Goal: Use online tool/utility: Utilize a website feature to perform a specific function

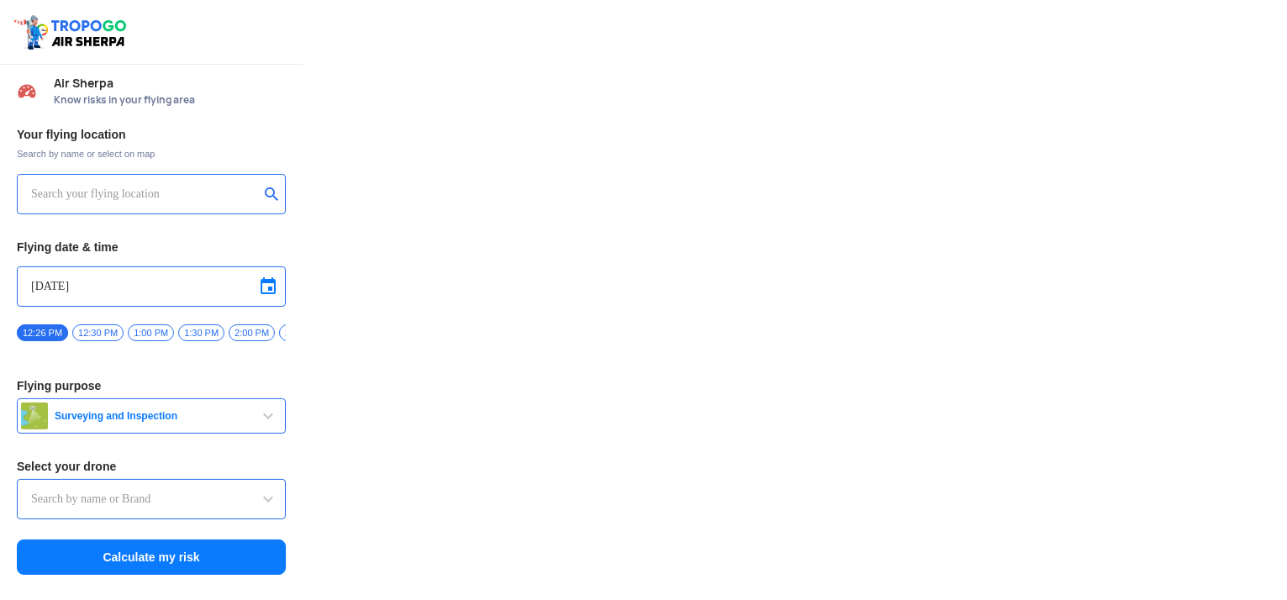
type input "Asteria A200"
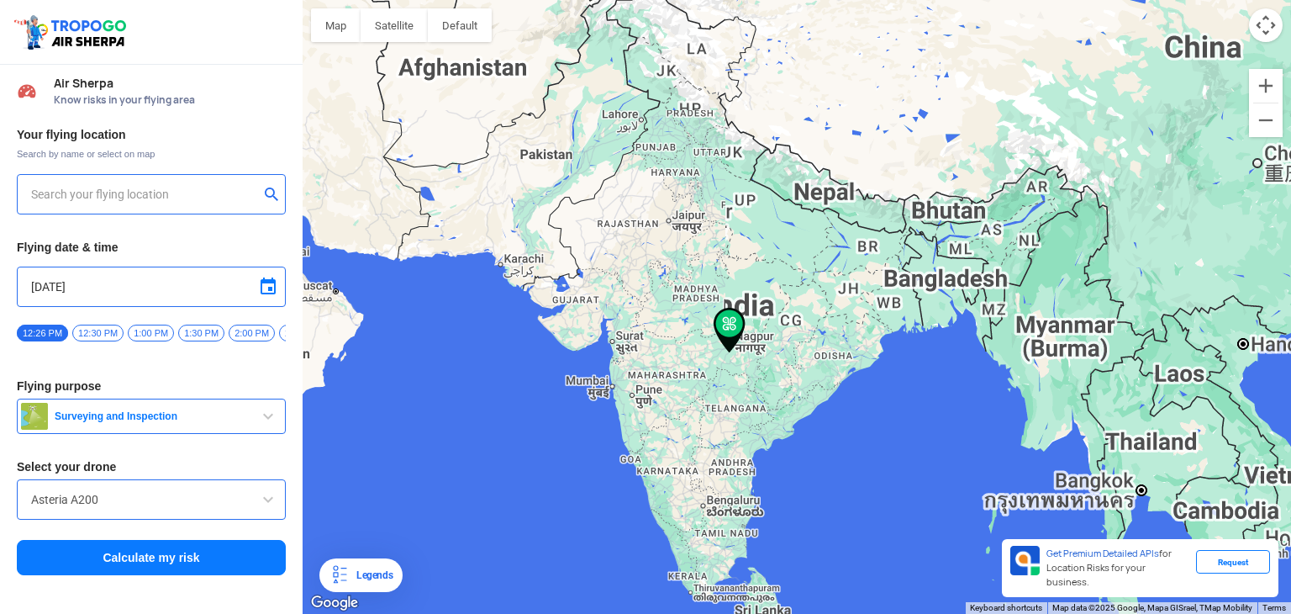
click at [172, 195] on input "text" at bounding box center [145, 194] width 228 height 20
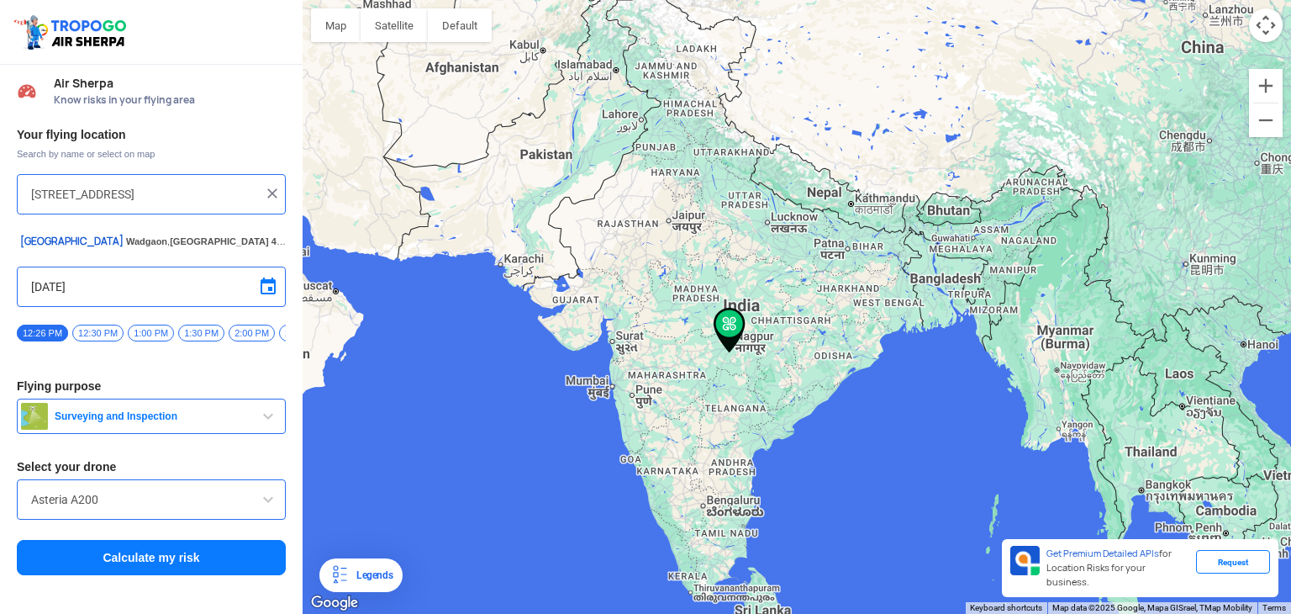
scroll to position [0, 111]
type input "[STREET_ADDRESS]"
click at [155, 551] on button "Calculate my risk" at bounding box center [151, 557] width 269 height 35
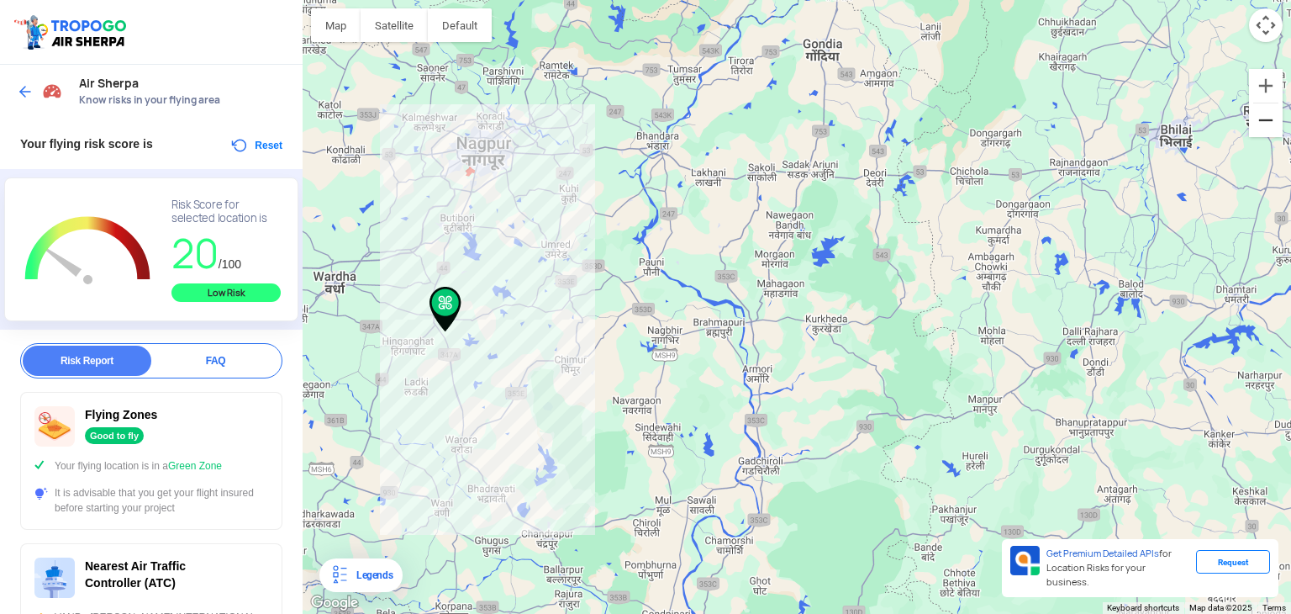
click at [1272, 136] on button "Zoom out" at bounding box center [1266, 120] width 34 height 34
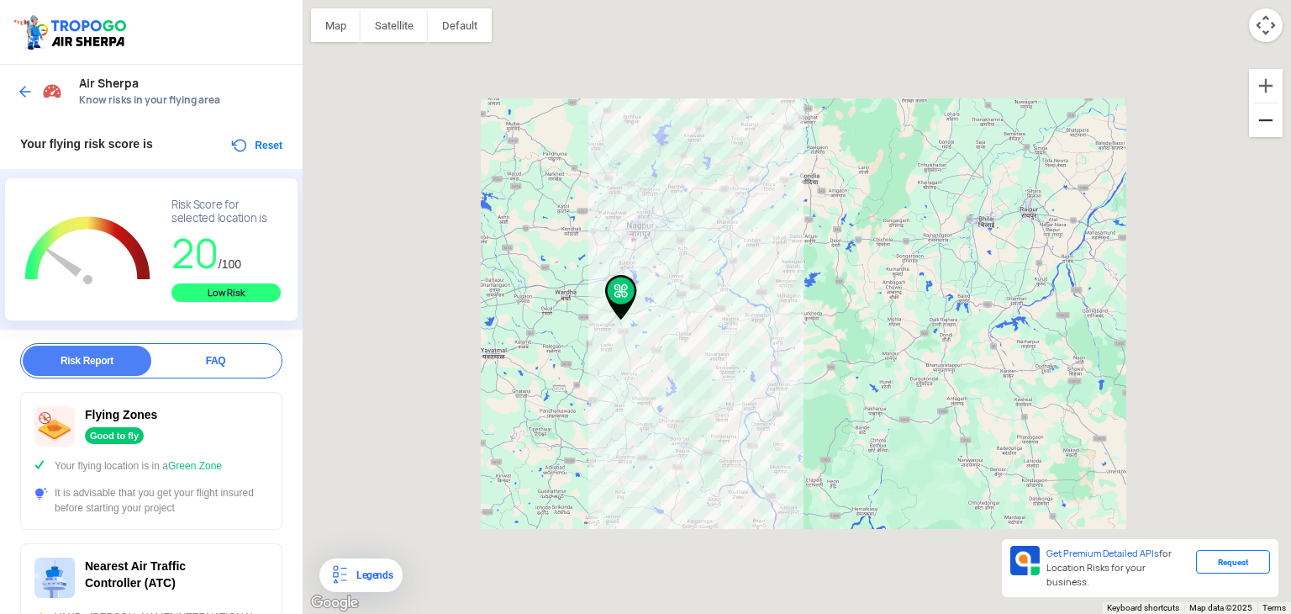
click at [1272, 136] on button "Zoom out" at bounding box center [1266, 120] width 34 height 34
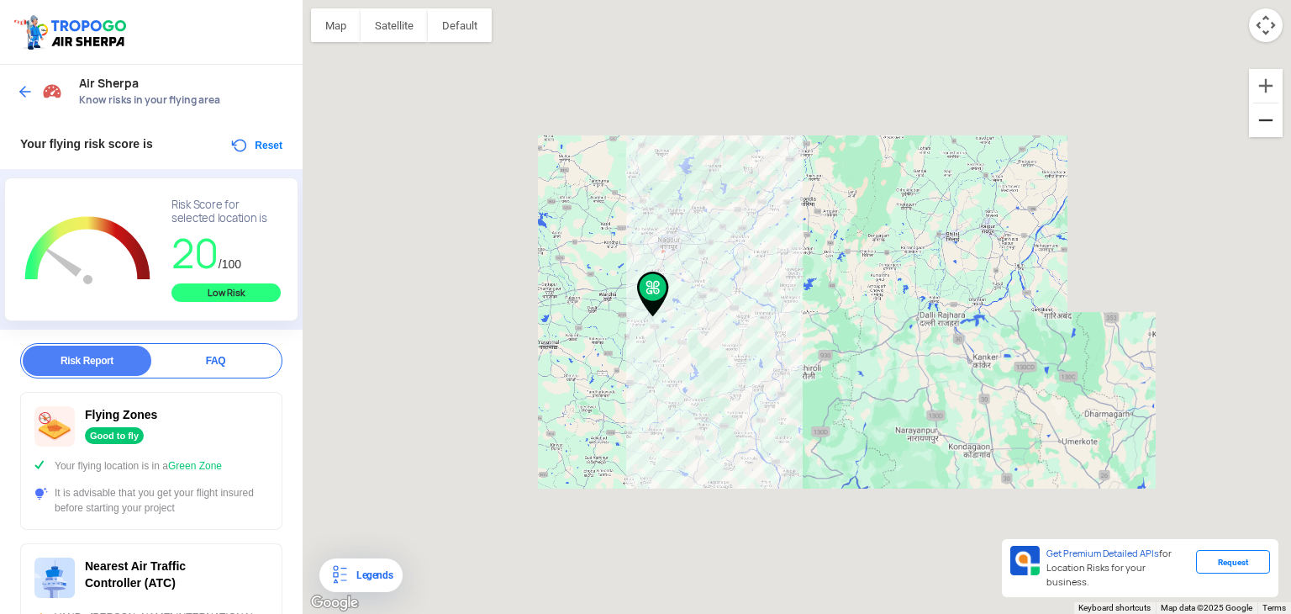
click at [1272, 136] on button "Zoom out" at bounding box center [1266, 120] width 34 height 34
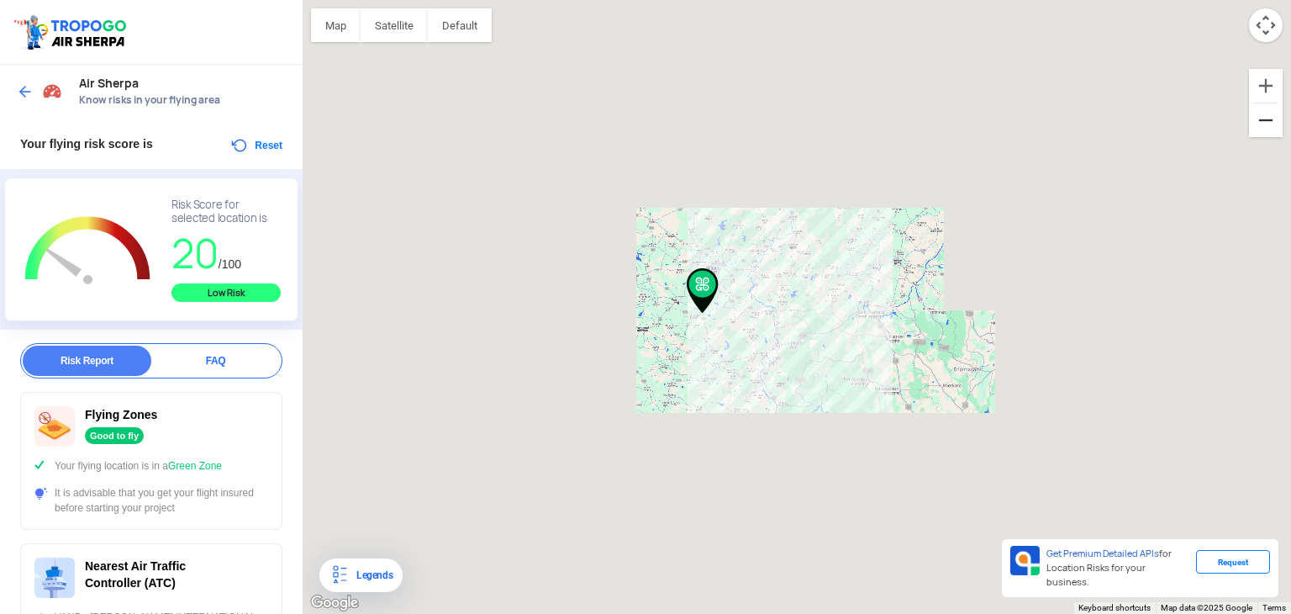
click at [1272, 136] on button "Zoom out" at bounding box center [1266, 120] width 34 height 34
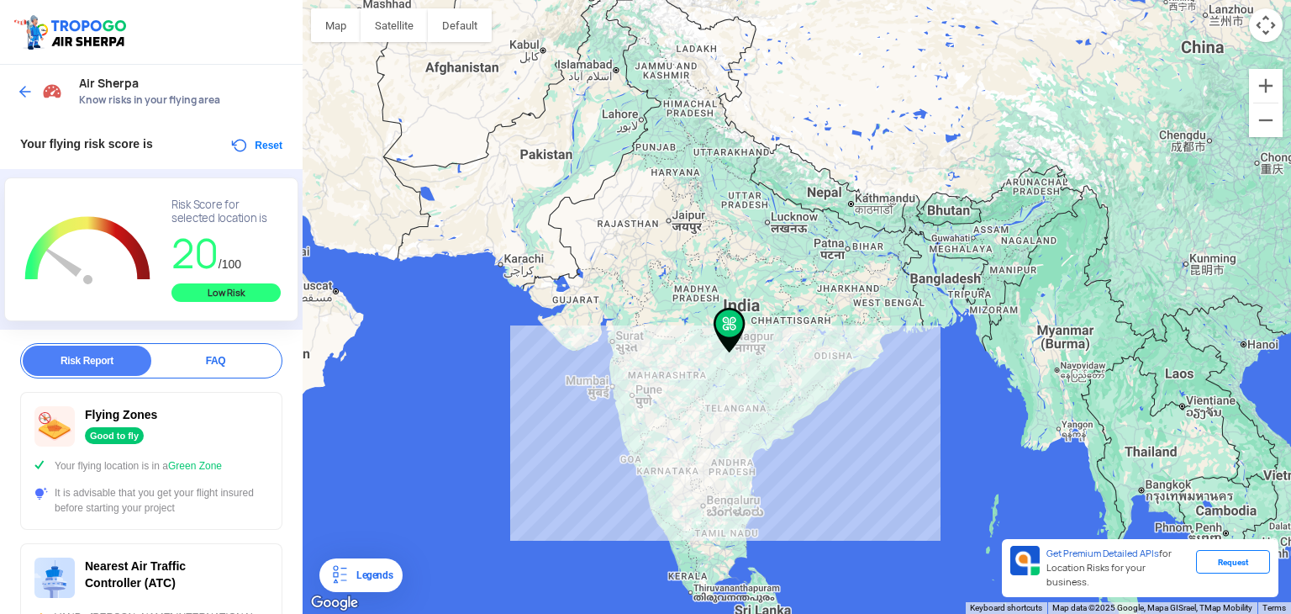
click at [675, 562] on div at bounding box center [797, 307] width 989 height 614
click at [679, 561] on div at bounding box center [797, 307] width 989 height 614
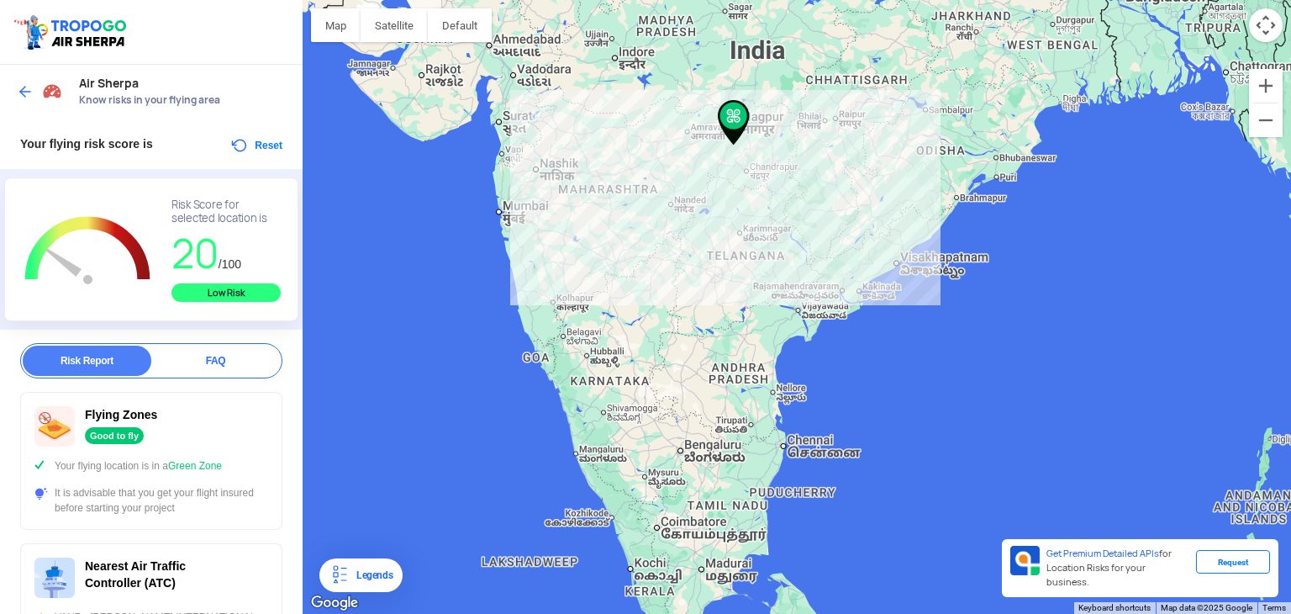
click at [736, 111] on img at bounding box center [734, 122] width 32 height 45
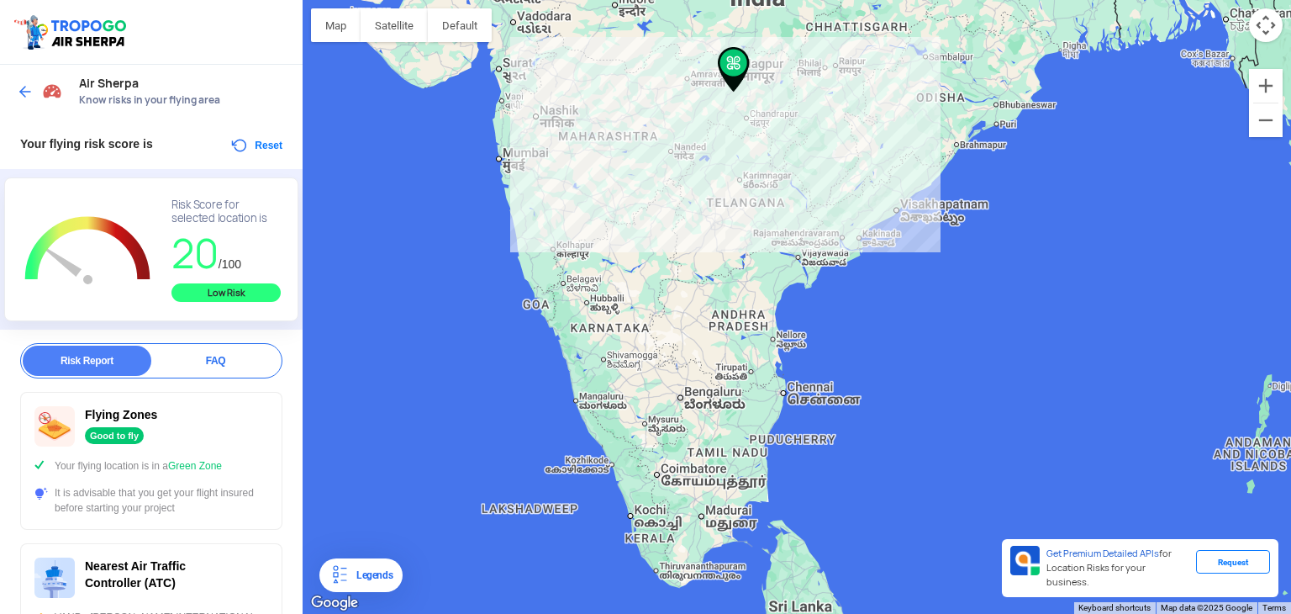
drag, startPoint x: 730, startPoint y: 124, endPoint x: 758, endPoint y: 67, distance: 63.9
click at [758, 67] on div at bounding box center [797, 307] width 989 height 614
click at [242, 141] on button "Reset" at bounding box center [256, 145] width 53 height 20
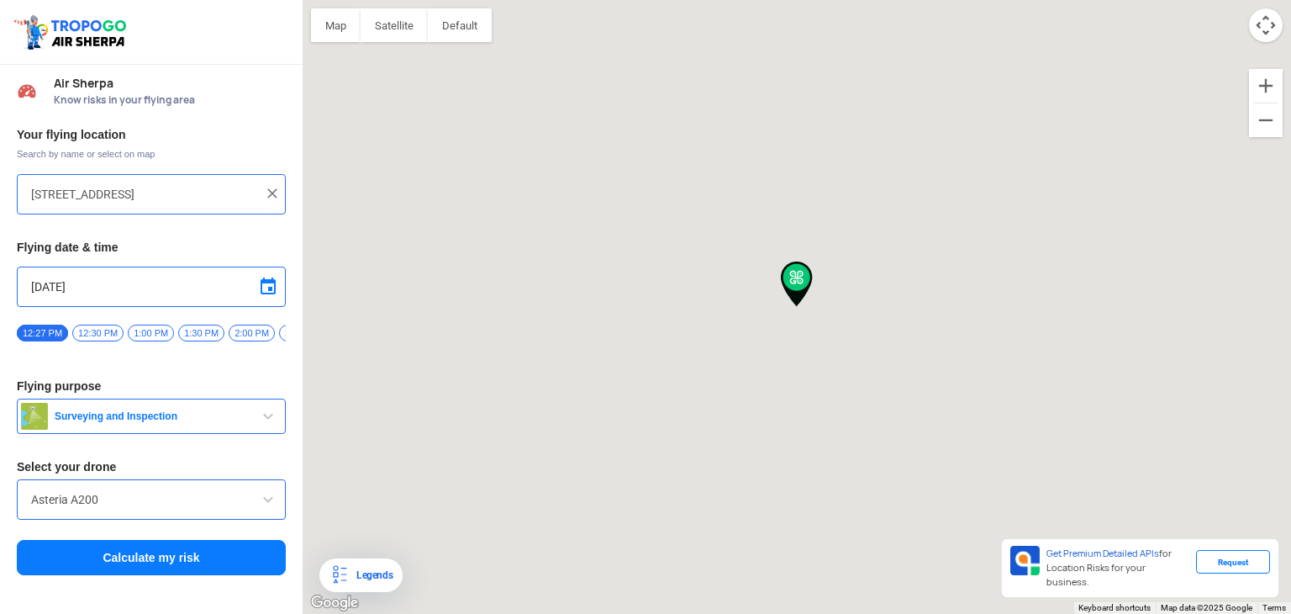
type input "[STREET_ADDRESS]"
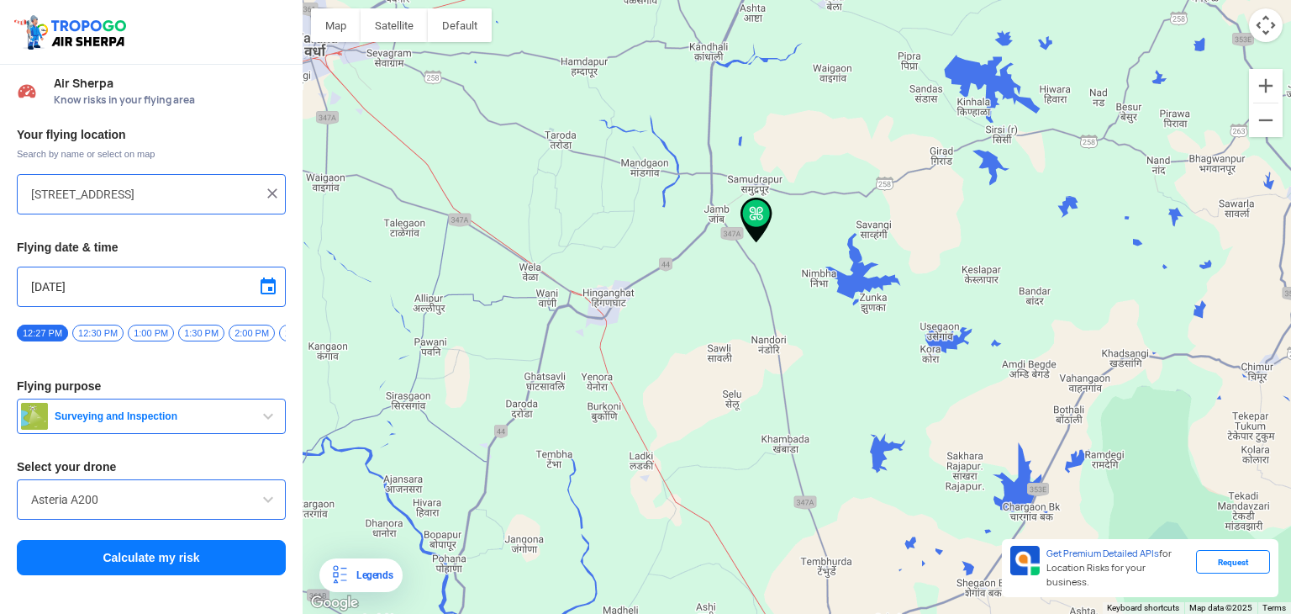
drag, startPoint x: 799, startPoint y: 284, endPoint x: 821, endPoint y: -73, distance: 358.0
click at [821, 0] on html "Location Risk Score Air Sherpa Know risks in your flying area Your flying locat…" at bounding box center [645, 307] width 1291 height 614
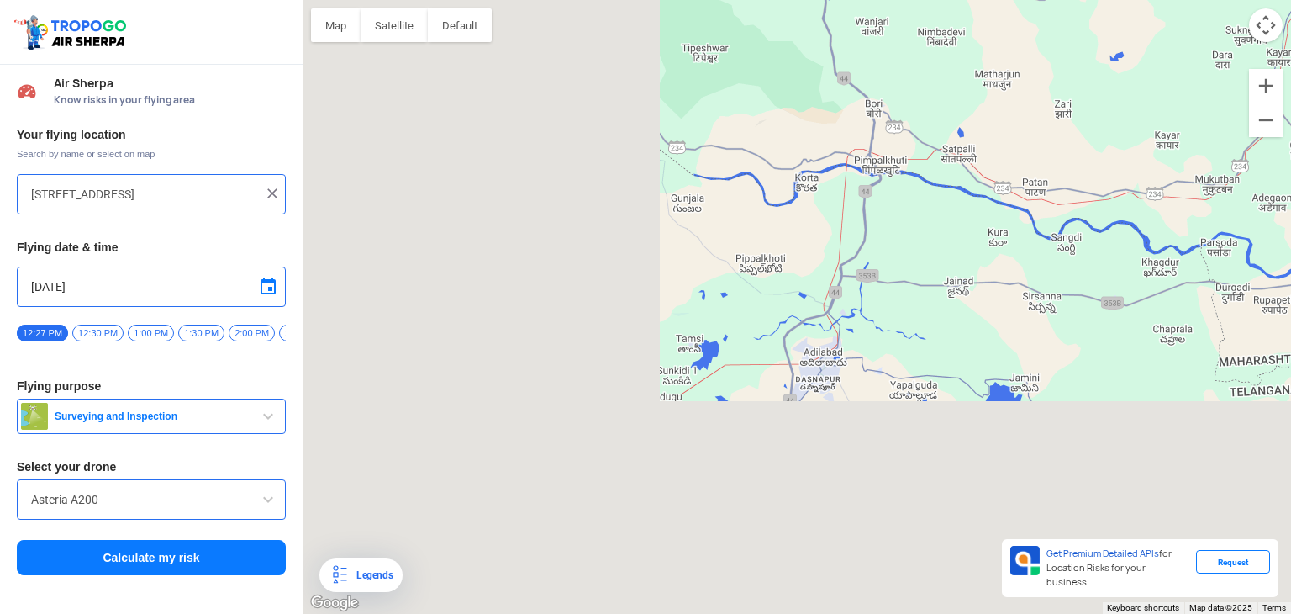
drag, startPoint x: 503, startPoint y: 499, endPoint x: 951, endPoint y: 223, distance: 526.1
click at [951, 223] on div at bounding box center [797, 307] width 989 height 614
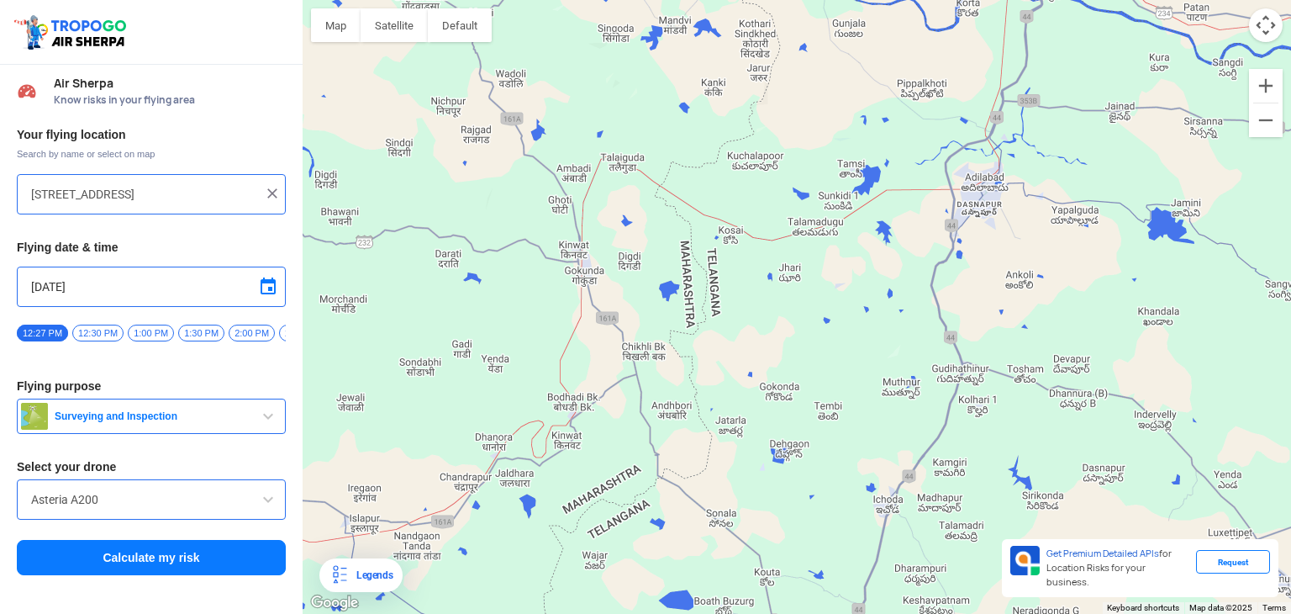
click at [269, 192] on img at bounding box center [272, 193] width 17 height 17
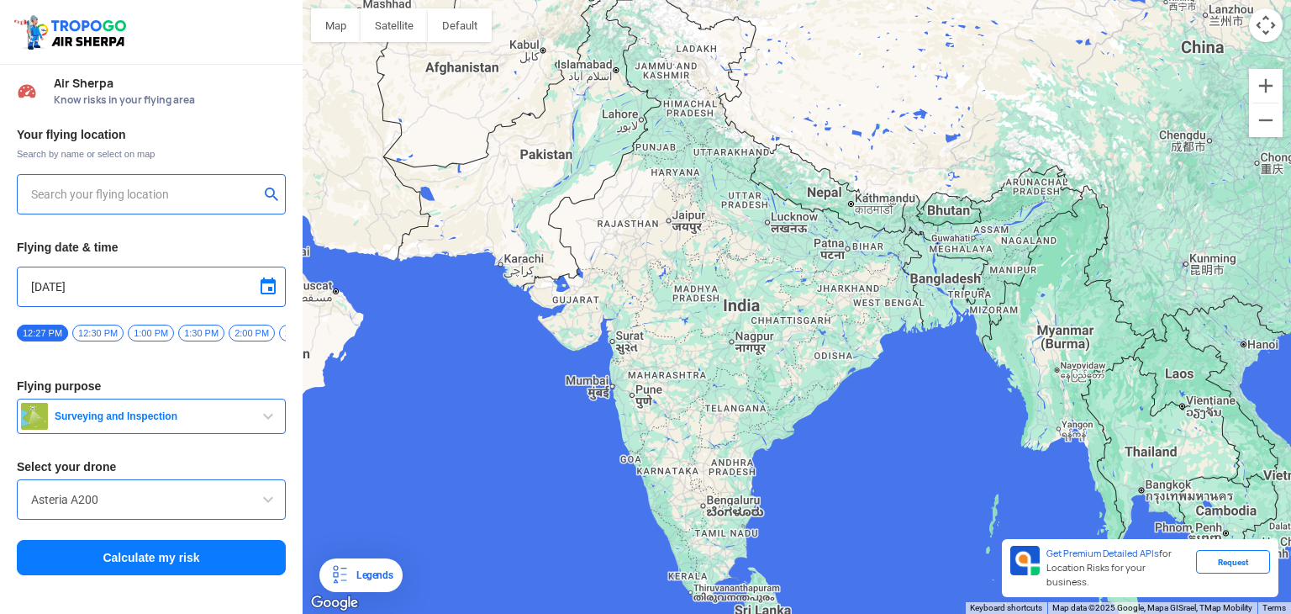
click at [194, 190] on input "text" at bounding box center [145, 194] width 228 height 20
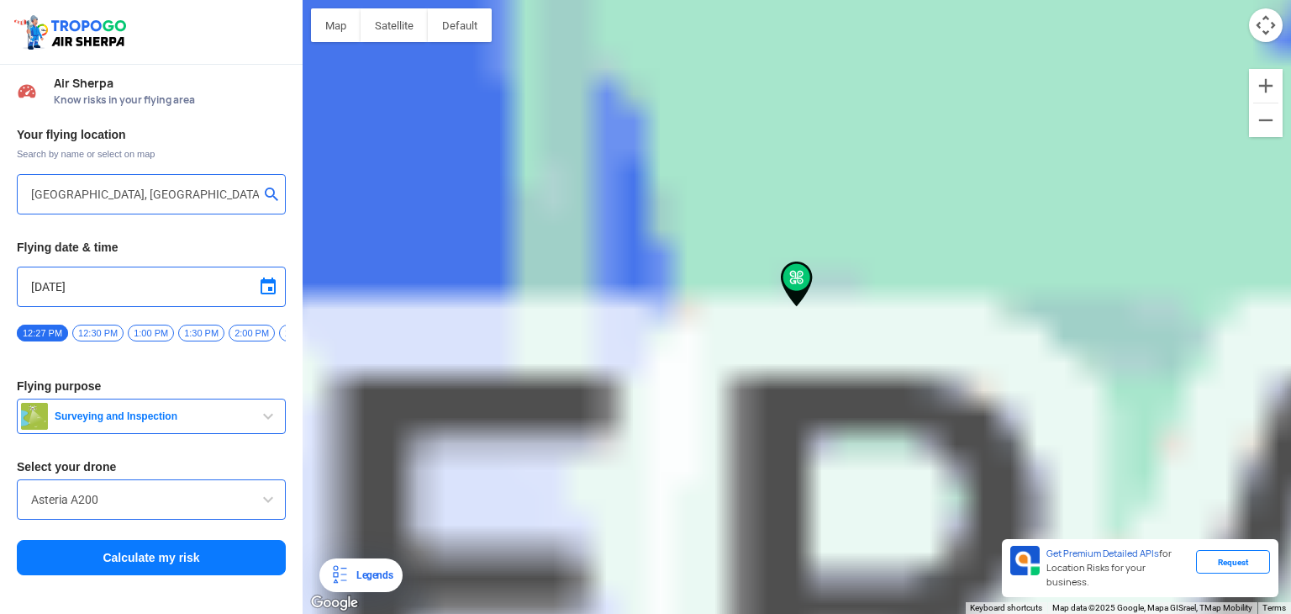
type input "[GEOGRAPHIC_DATA], [GEOGRAPHIC_DATA]"
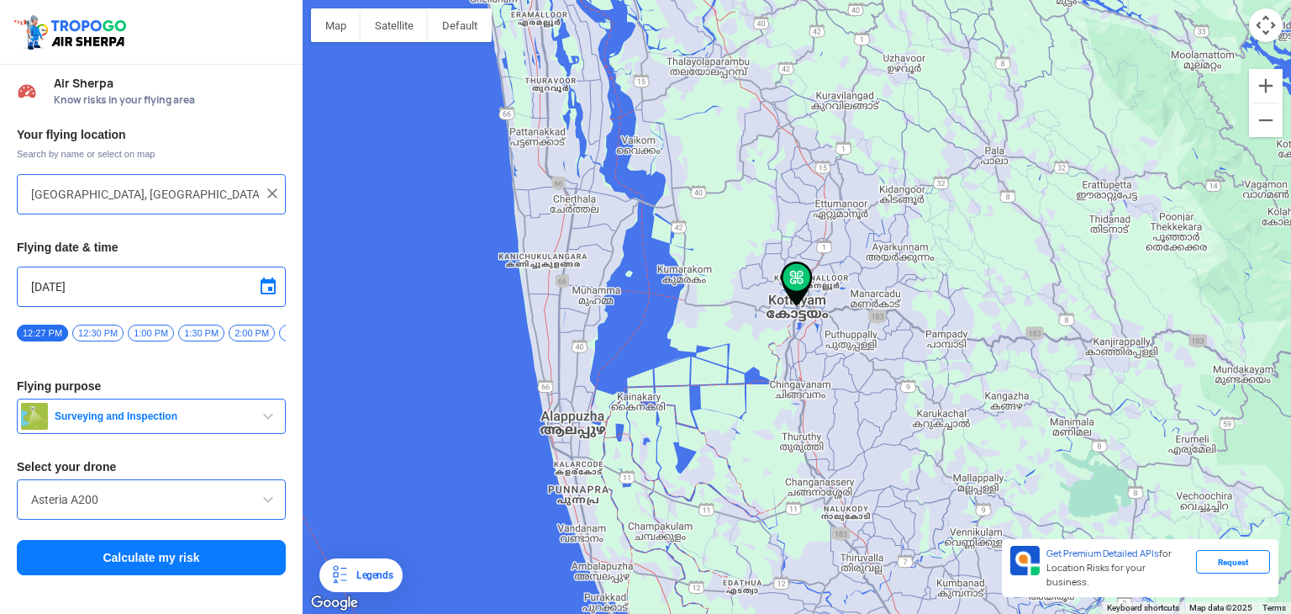
click at [250, 557] on button "Calculate my risk" at bounding box center [151, 557] width 269 height 35
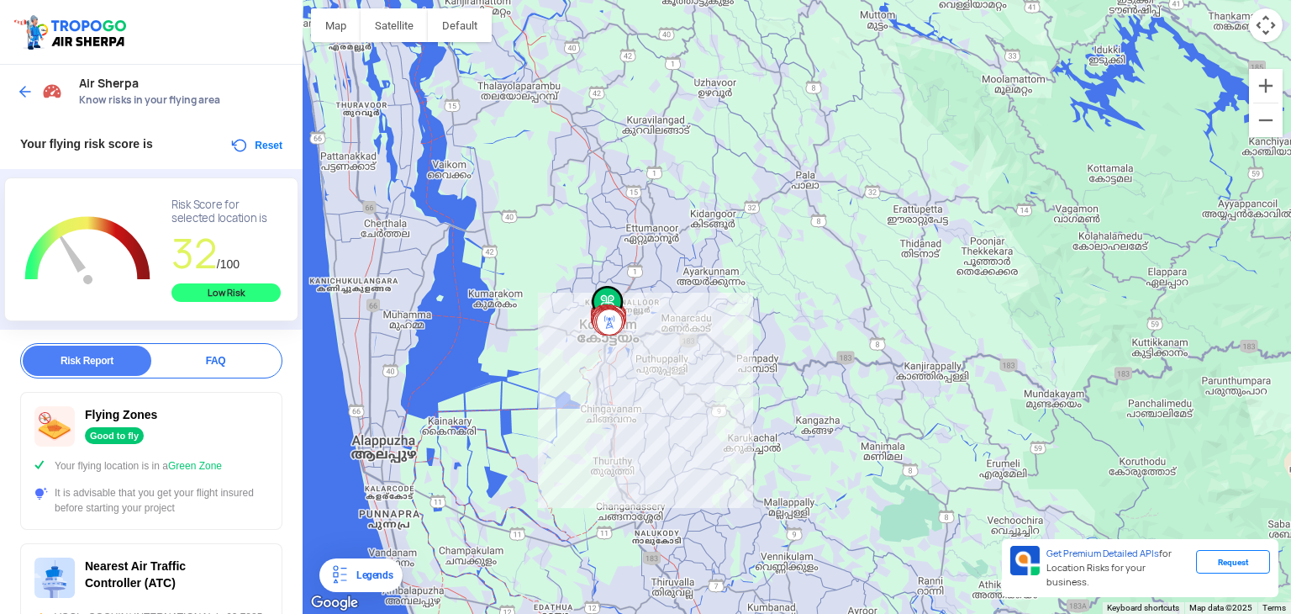
click at [34, 92] on div at bounding box center [42, 92] width 50 height 30
click at [253, 145] on button "Reset" at bounding box center [256, 145] width 53 height 20
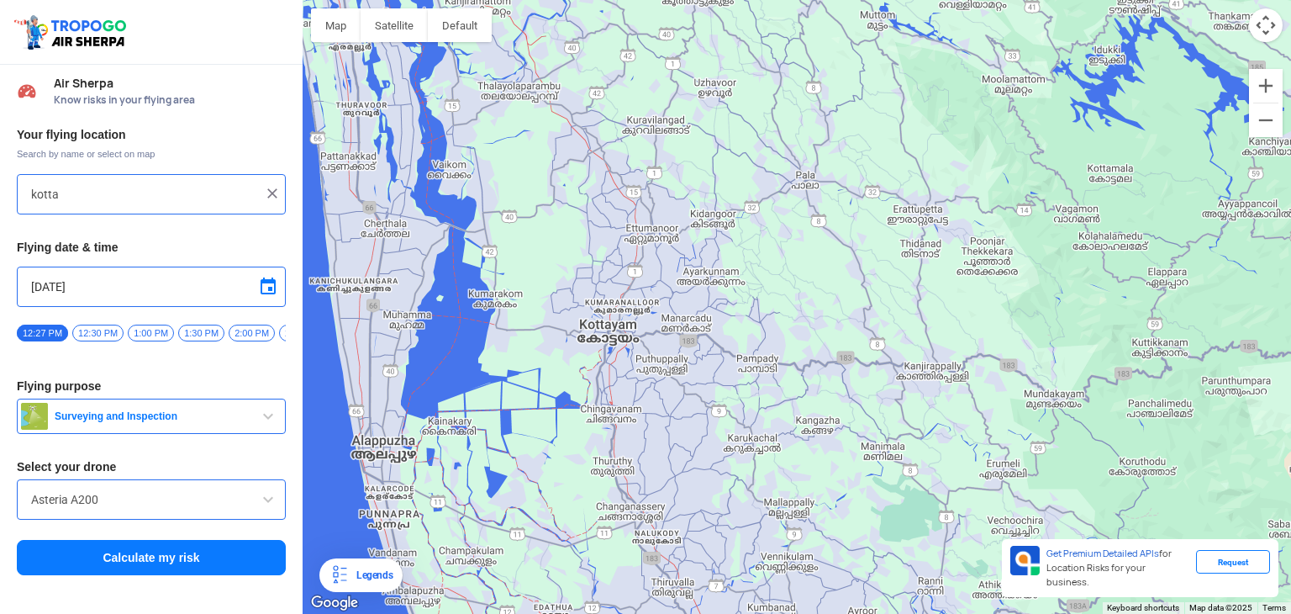
type input "[GEOGRAPHIC_DATA], [GEOGRAPHIC_DATA]"
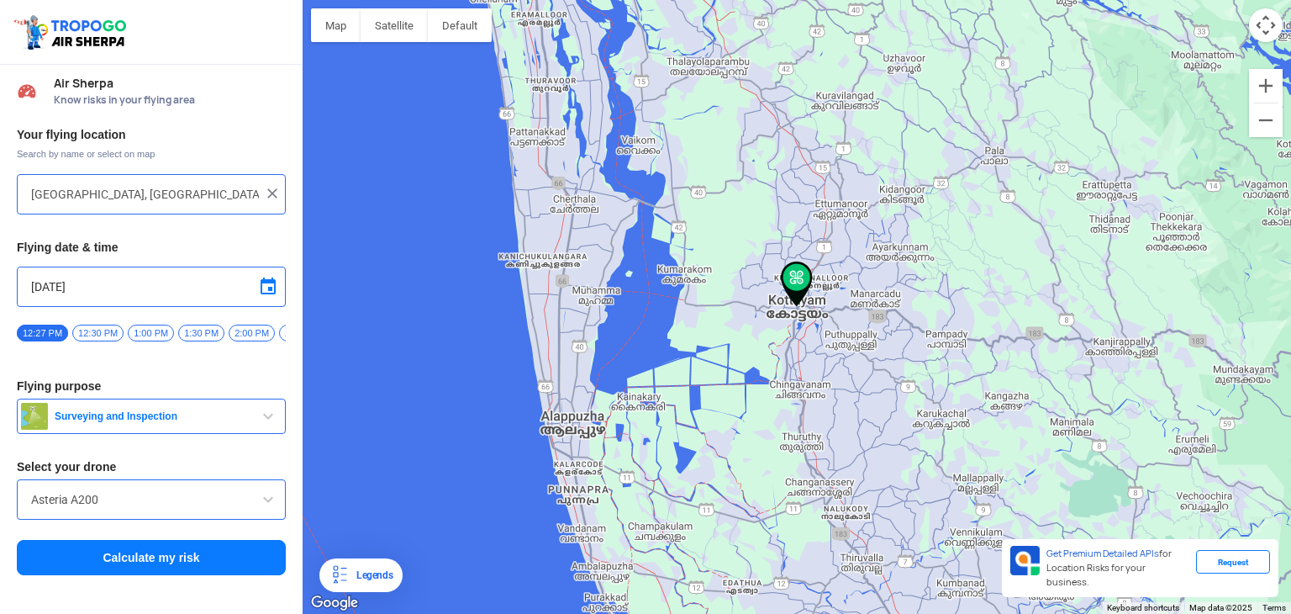
click at [278, 191] on img at bounding box center [272, 193] width 17 height 17
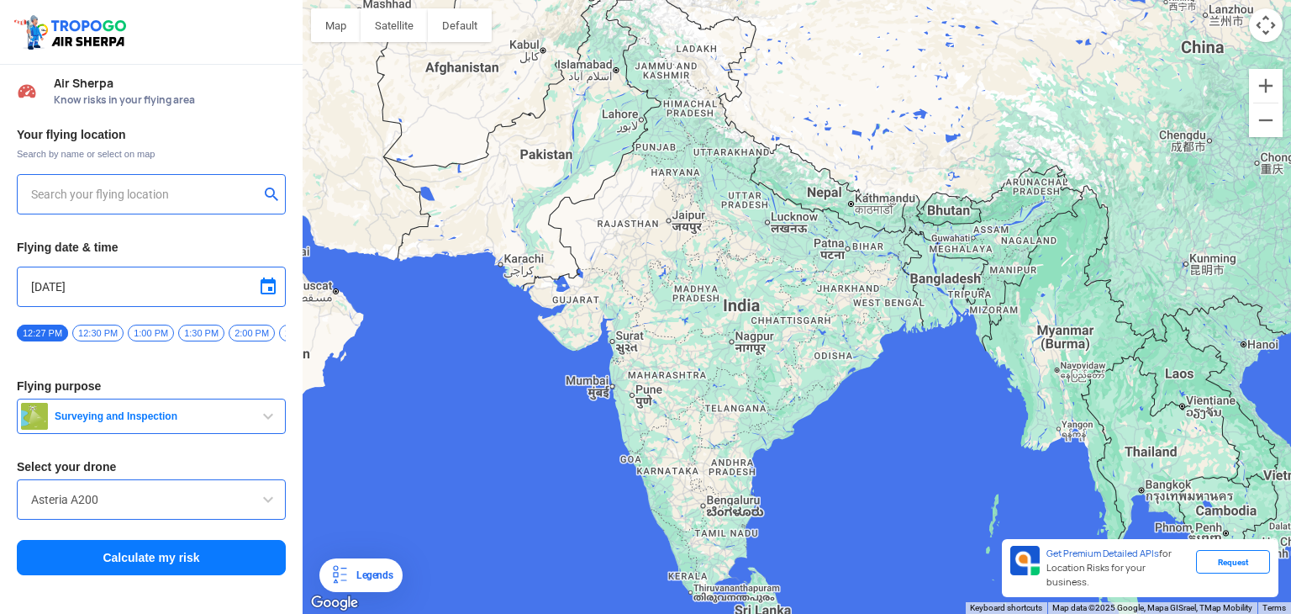
click at [272, 411] on span "button" at bounding box center [268, 416] width 20 height 20
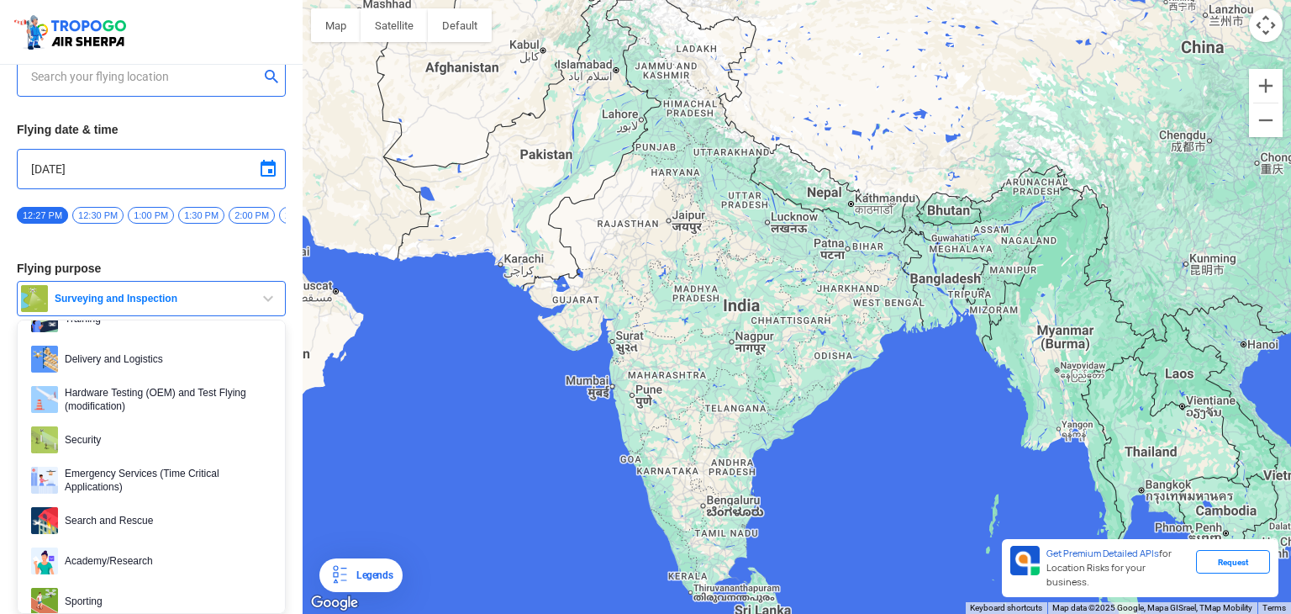
scroll to position [258, 0]
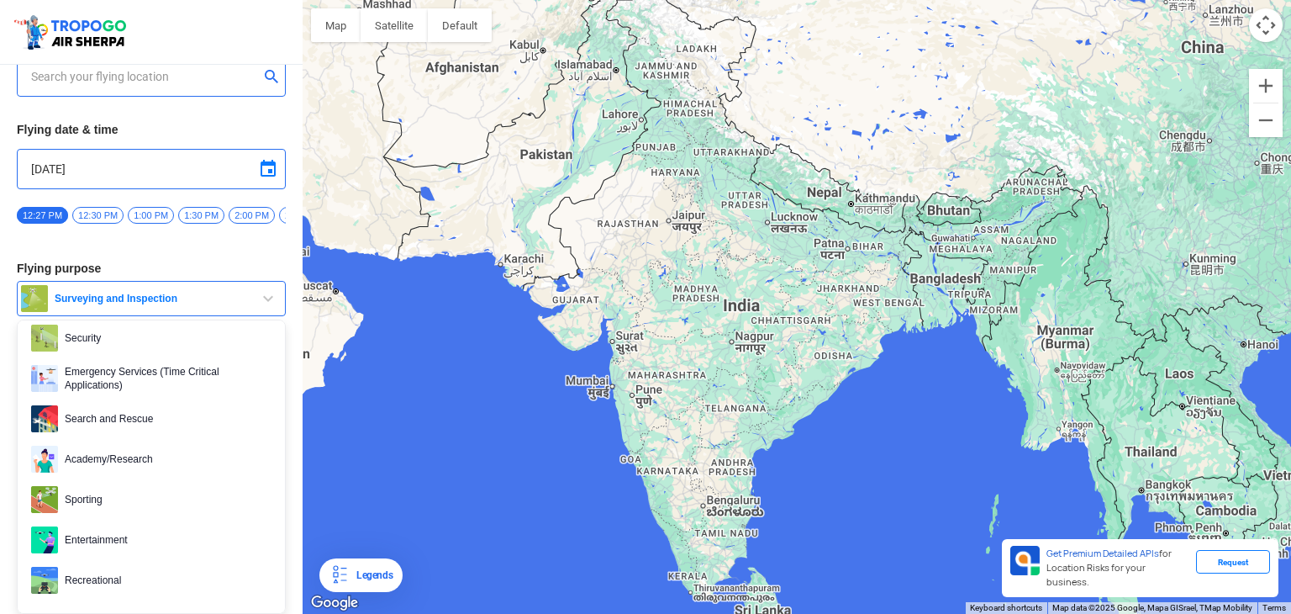
click at [252, 292] on span "Surveying and Inspection" at bounding box center [153, 298] width 210 height 13
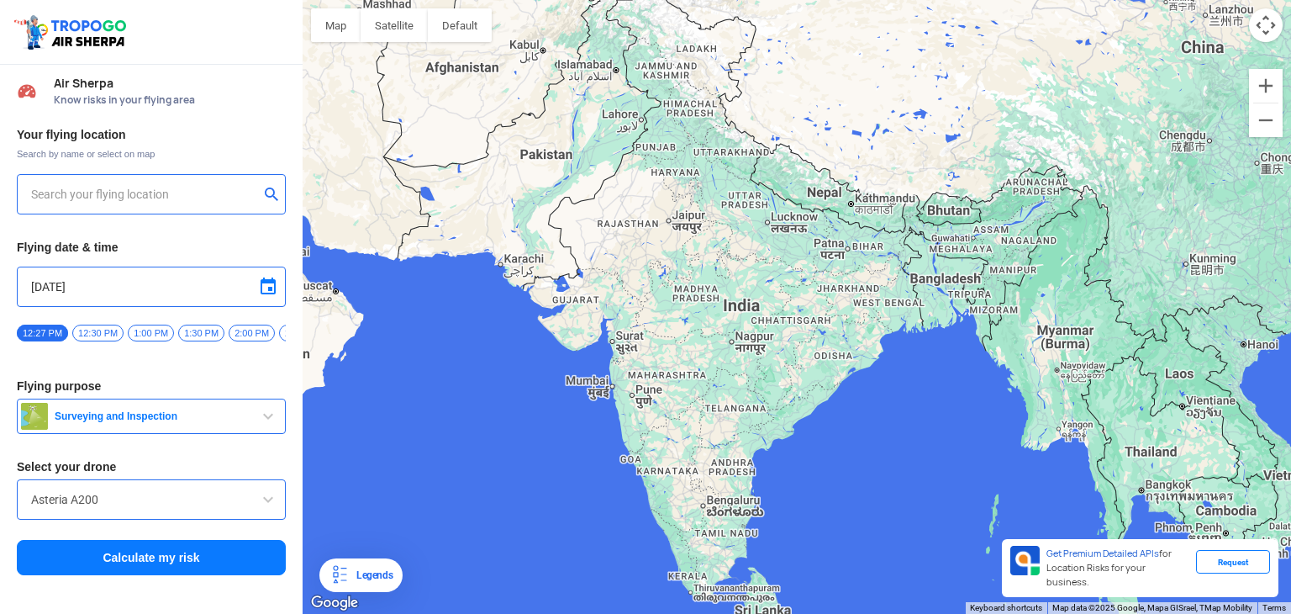
click at [272, 503] on span at bounding box center [268, 499] width 20 height 20
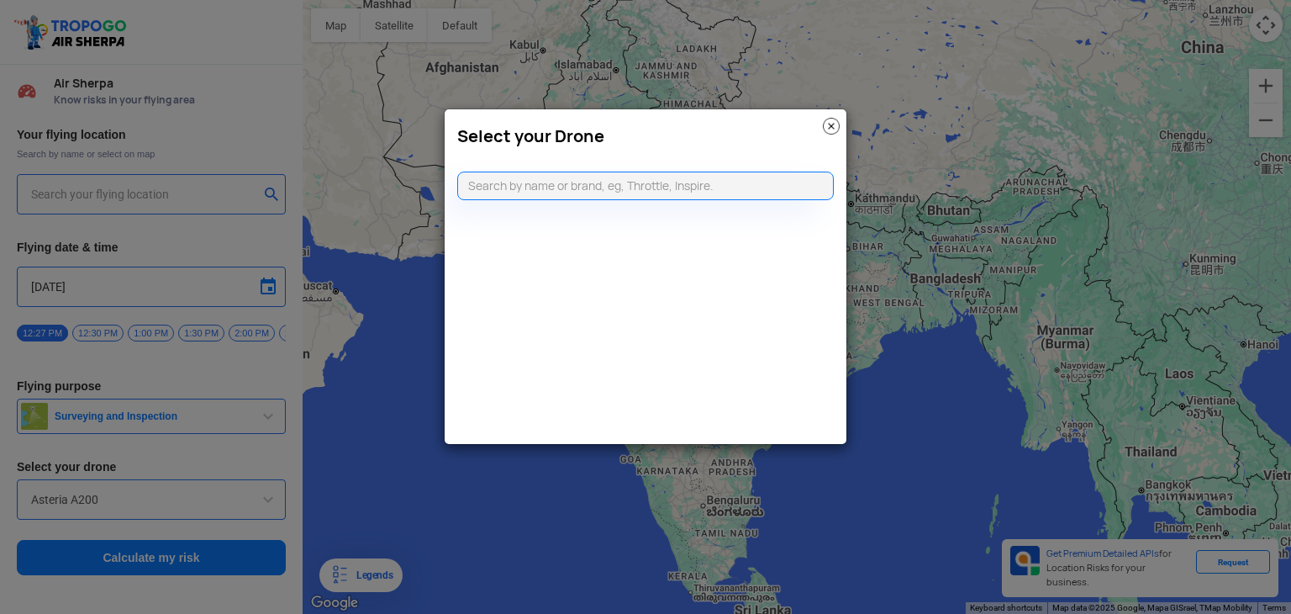
click at [272, 503] on modal-container "Select your Drone" at bounding box center [645, 307] width 1291 height 614
click at [206, 182] on modal-container "Select your Drone" at bounding box center [645, 307] width 1291 height 614
click at [166, 188] on modal-container "Select your Drone" at bounding box center [645, 307] width 1291 height 614
click at [829, 129] on img at bounding box center [831, 126] width 17 height 17
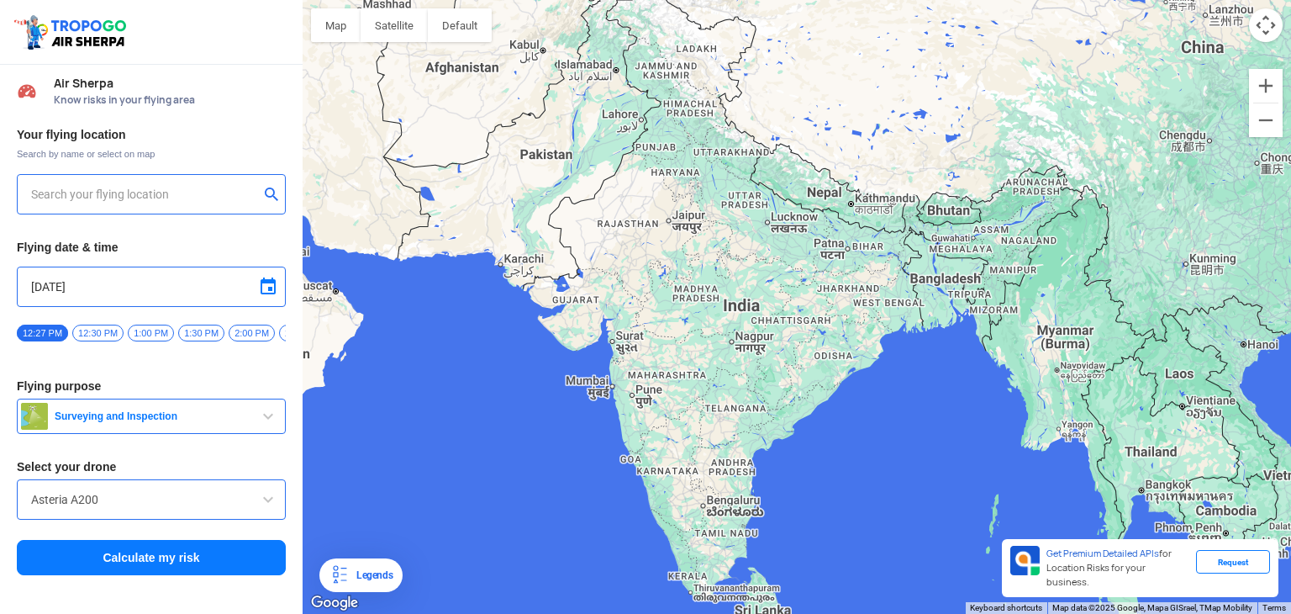
click at [163, 191] on input "text" at bounding box center [145, 194] width 228 height 20
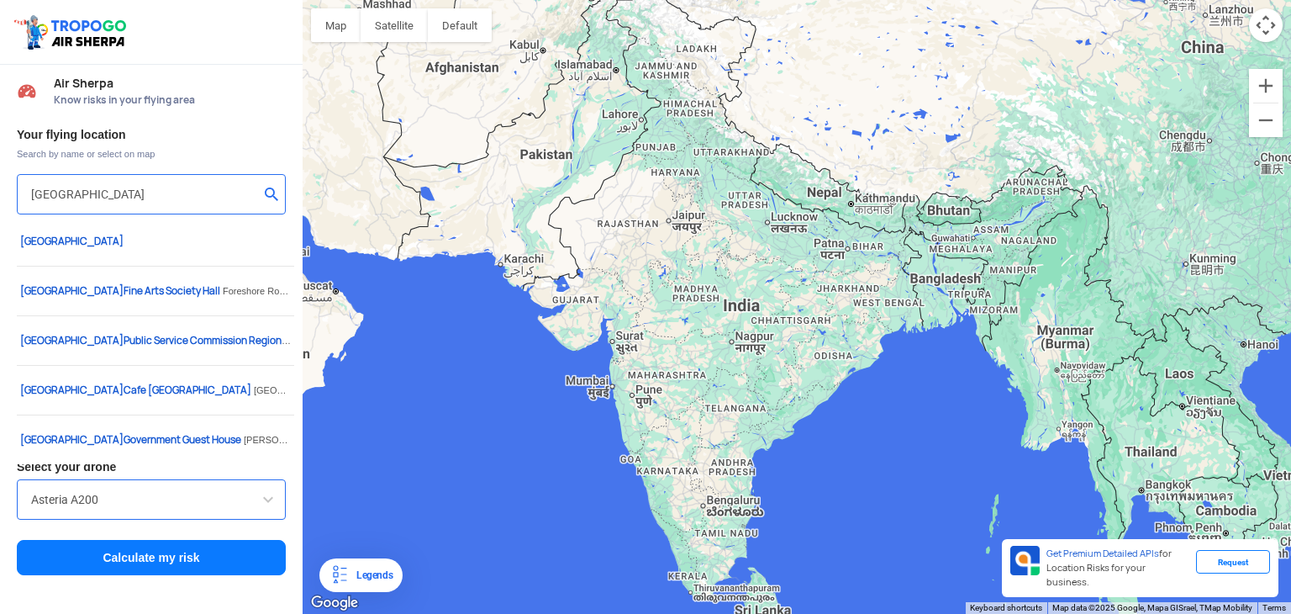
type input "[GEOGRAPHIC_DATA]"
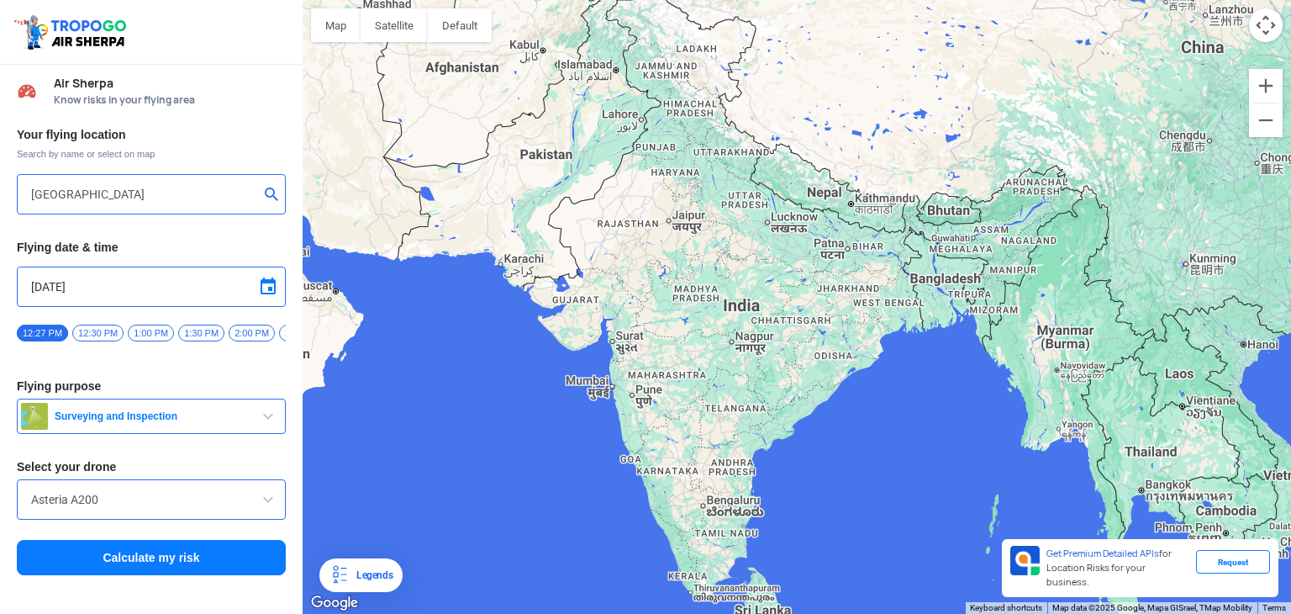
click at [176, 564] on button "Calculate my risk" at bounding box center [151, 557] width 269 height 35
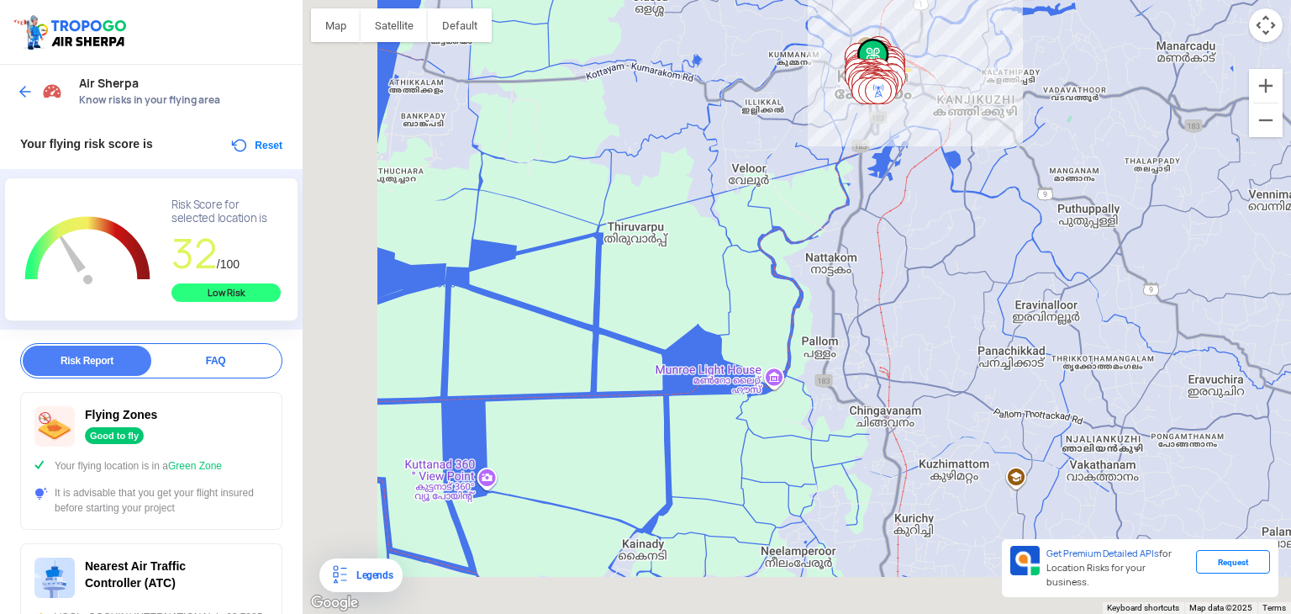
drag, startPoint x: 528, startPoint y: 528, endPoint x: 743, endPoint y: 199, distance: 392.9
click at [743, 199] on div at bounding box center [797, 307] width 989 height 614
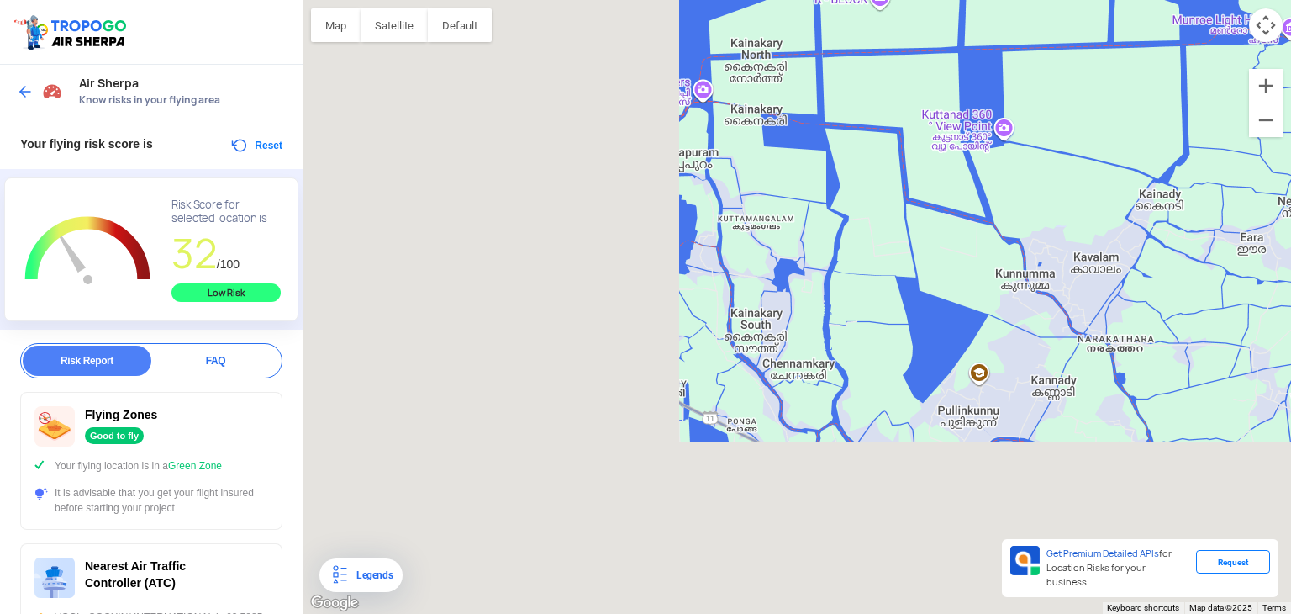
drag, startPoint x: 565, startPoint y: 437, endPoint x: 1132, endPoint y: 78, distance: 670.7
click at [1132, 78] on div at bounding box center [797, 307] width 989 height 614
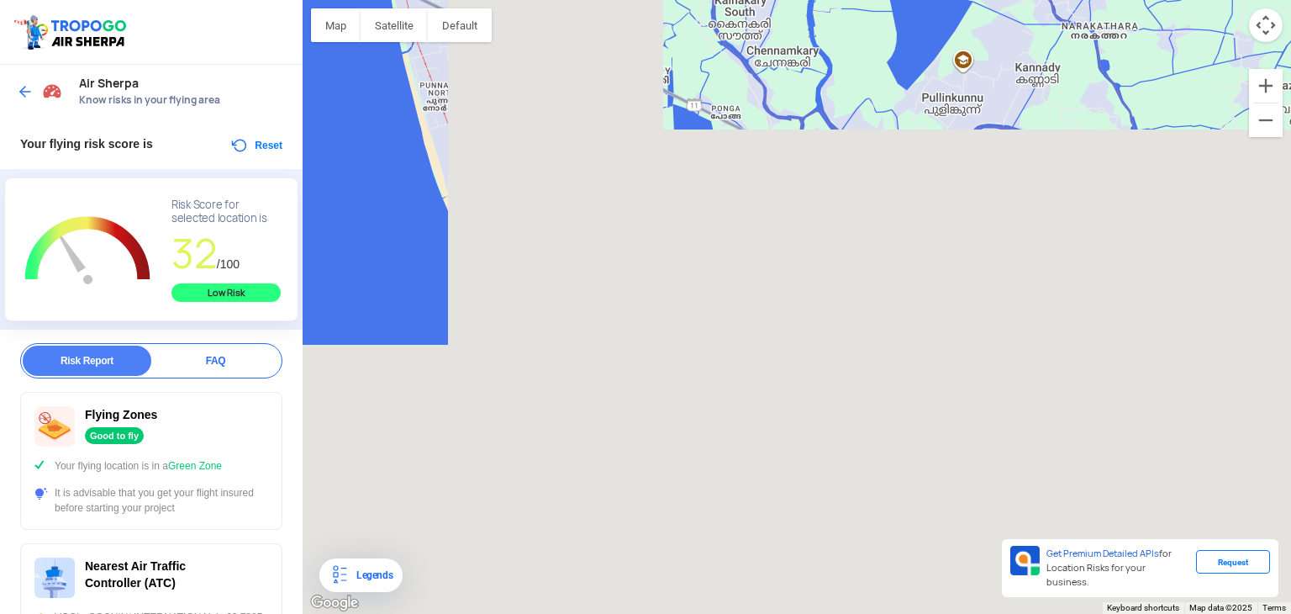
drag, startPoint x: 888, startPoint y: 298, endPoint x: 810, endPoint y: 34, distance: 275.9
click at [810, 34] on div at bounding box center [797, 307] width 989 height 614
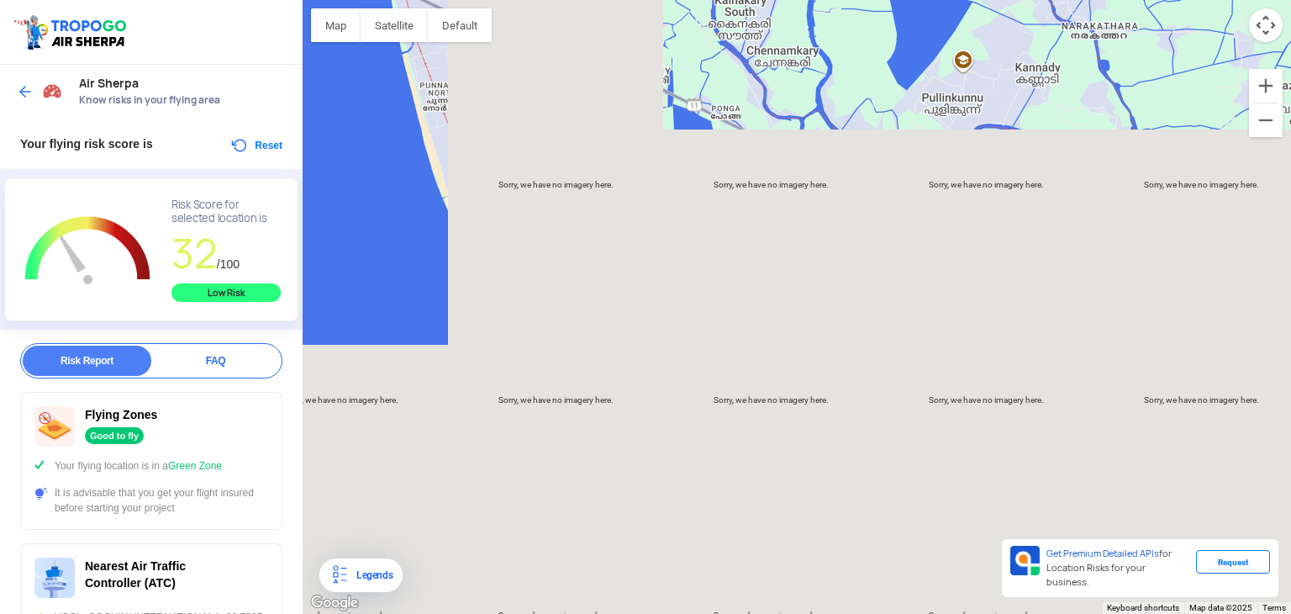
click at [235, 139] on button "Reset" at bounding box center [256, 145] width 53 height 20
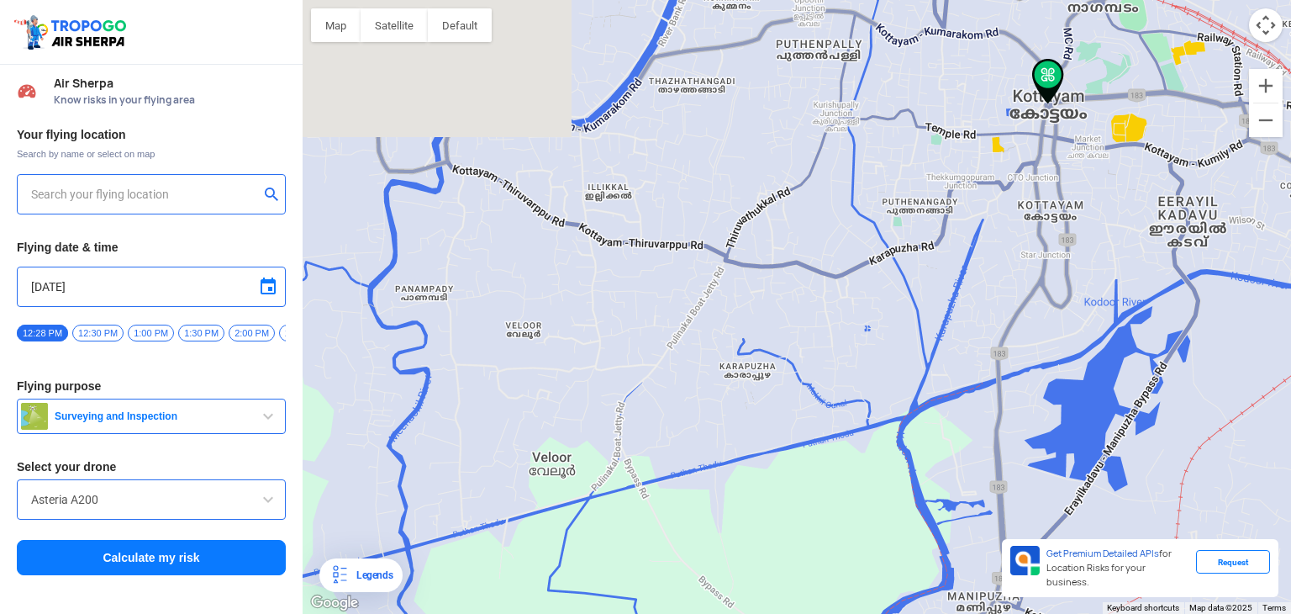
drag, startPoint x: 766, startPoint y: 132, endPoint x: 869, endPoint y: 650, distance: 528.1
click at [869, 613] on html "Location Risk Score Air Sherpa Know risks in your flying area Your flying locat…" at bounding box center [645, 307] width 1291 height 614
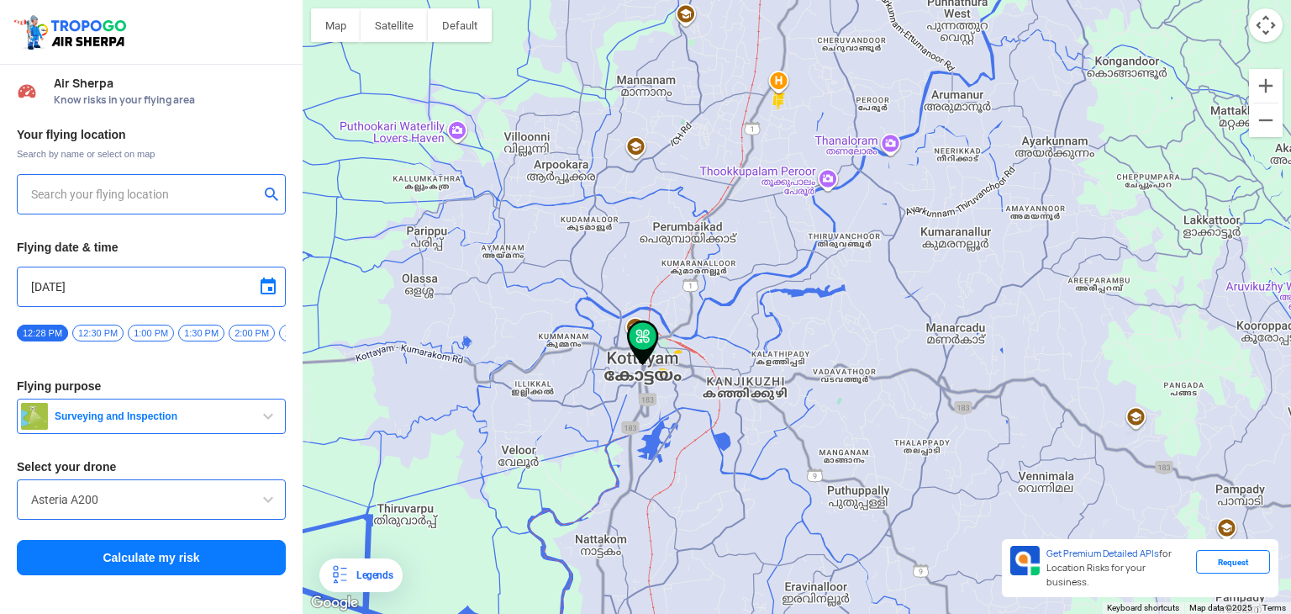
click at [1248, 573] on div "Request" at bounding box center [1233, 562] width 74 height 24
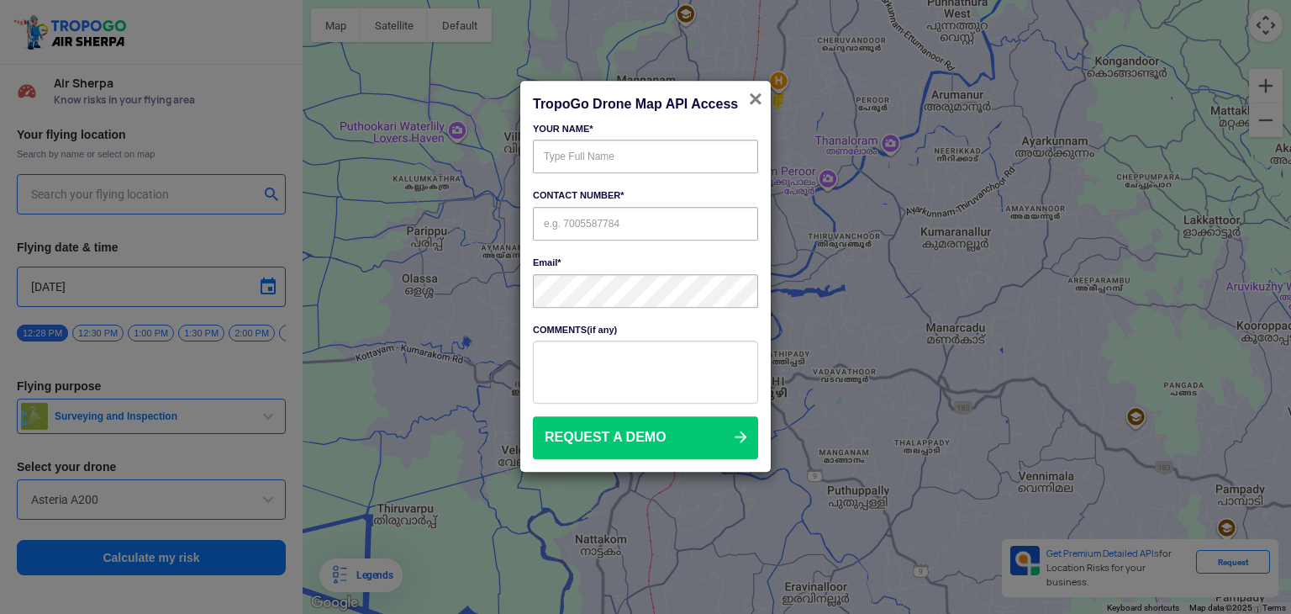
click at [758, 89] on span "×" at bounding box center [755, 99] width 13 height 26
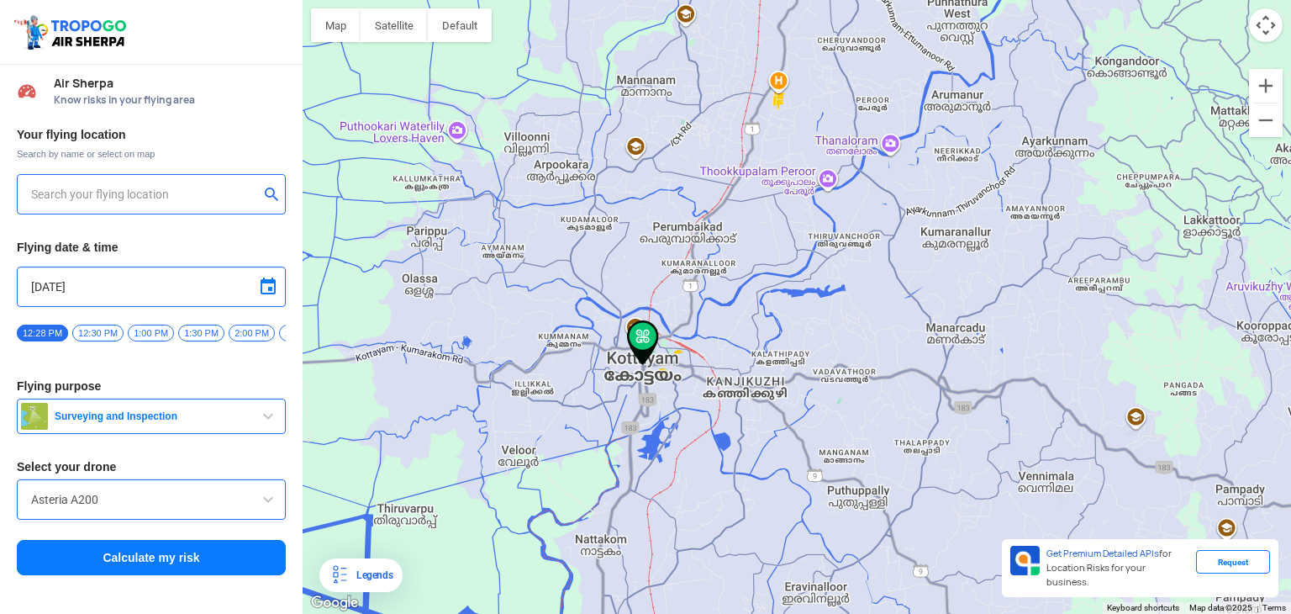
click at [1258, 18] on button "Map camera controls" at bounding box center [1266, 25] width 34 height 34
click at [1195, 22] on button "Move down" at bounding box center [1182, 25] width 34 height 34
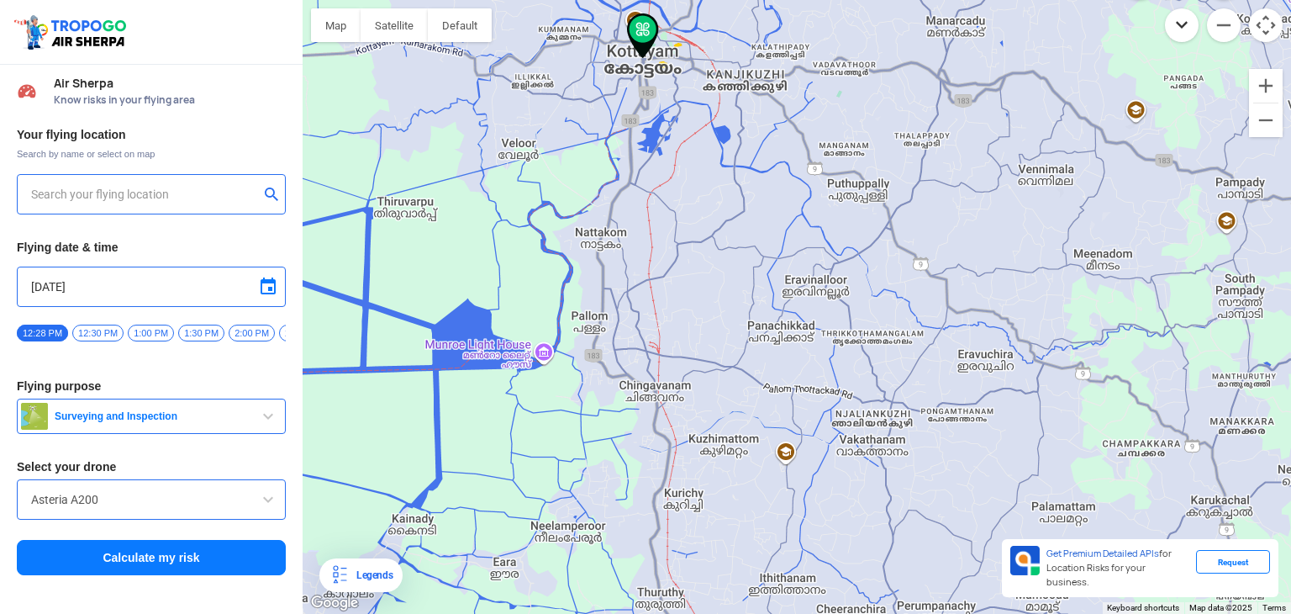
click at [1176, 36] on button "Move down" at bounding box center [1182, 25] width 34 height 34
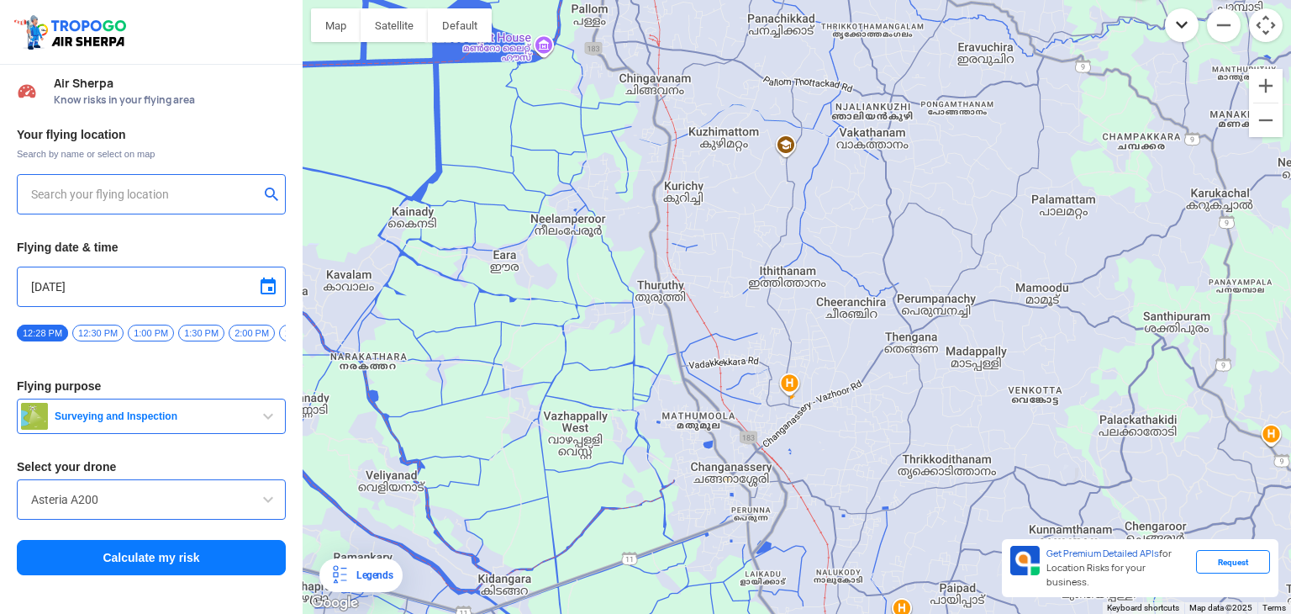
click at [1176, 36] on button "Move down" at bounding box center [1182, 25] width 34 height 34
